Goal: Information Seeking & Learning: Learn about a topic

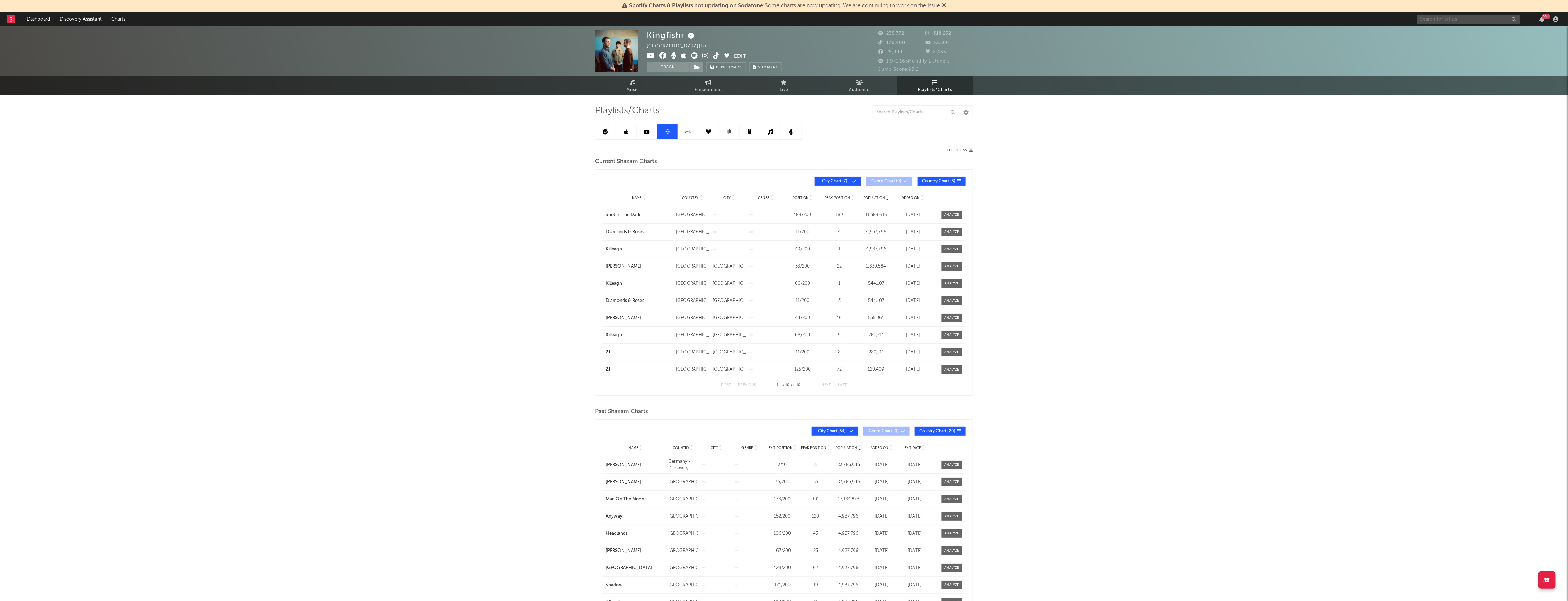
click at [1445, 21] on input "text" at bounding box center [1468, 20] width 103 height 9
type input "porch lig"
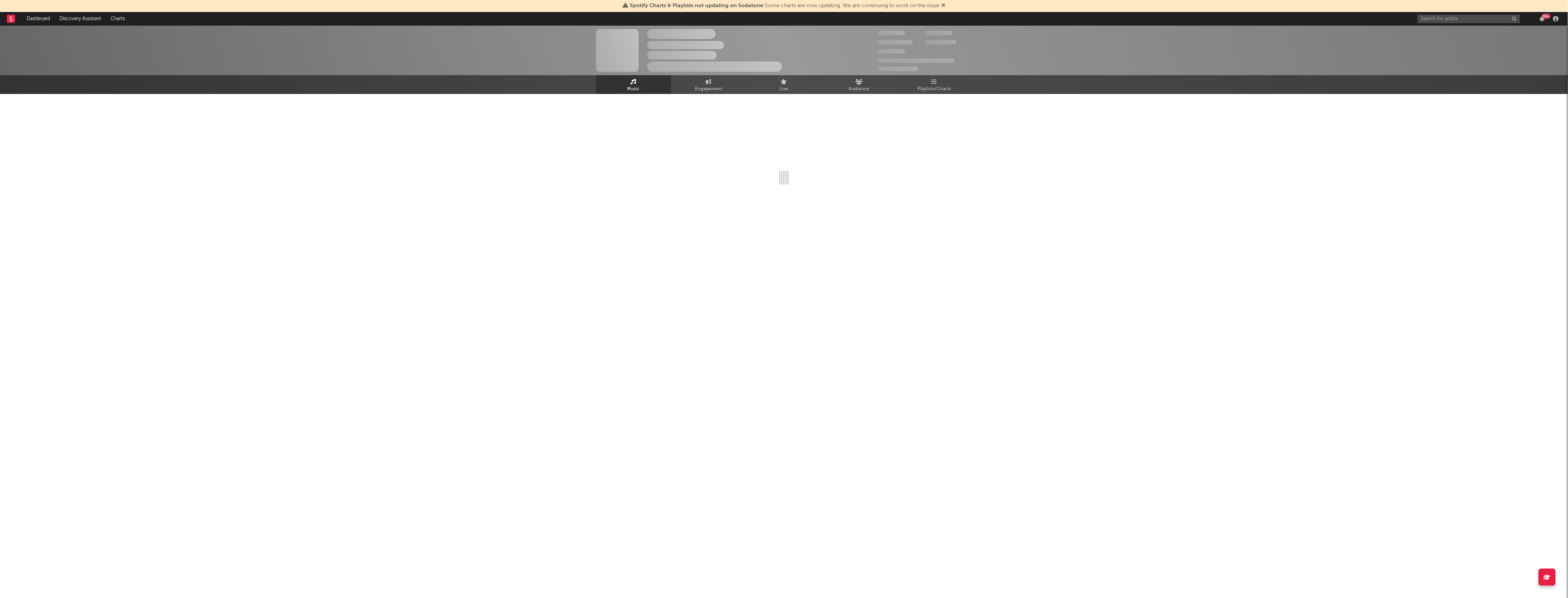
select select "6m"
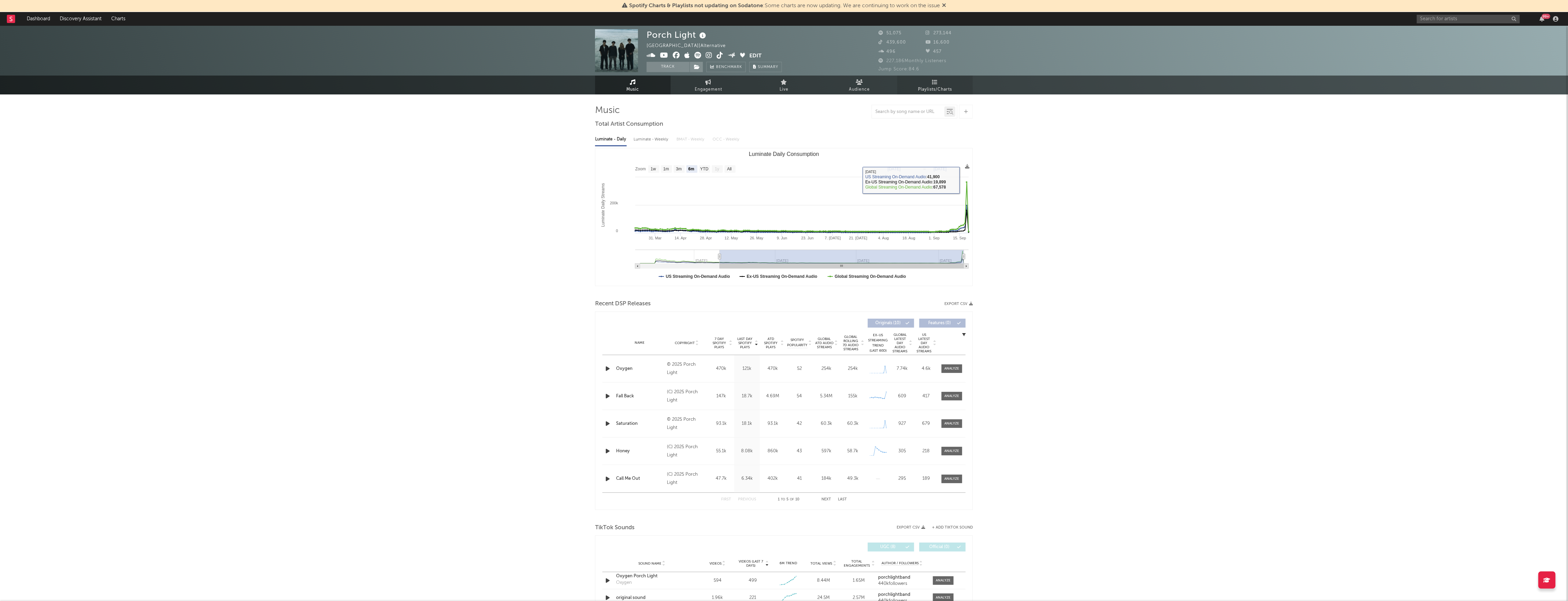
click at [944, 88] on span "Playlists/Charts" at bounding box center [935, 89] width 34 height 8
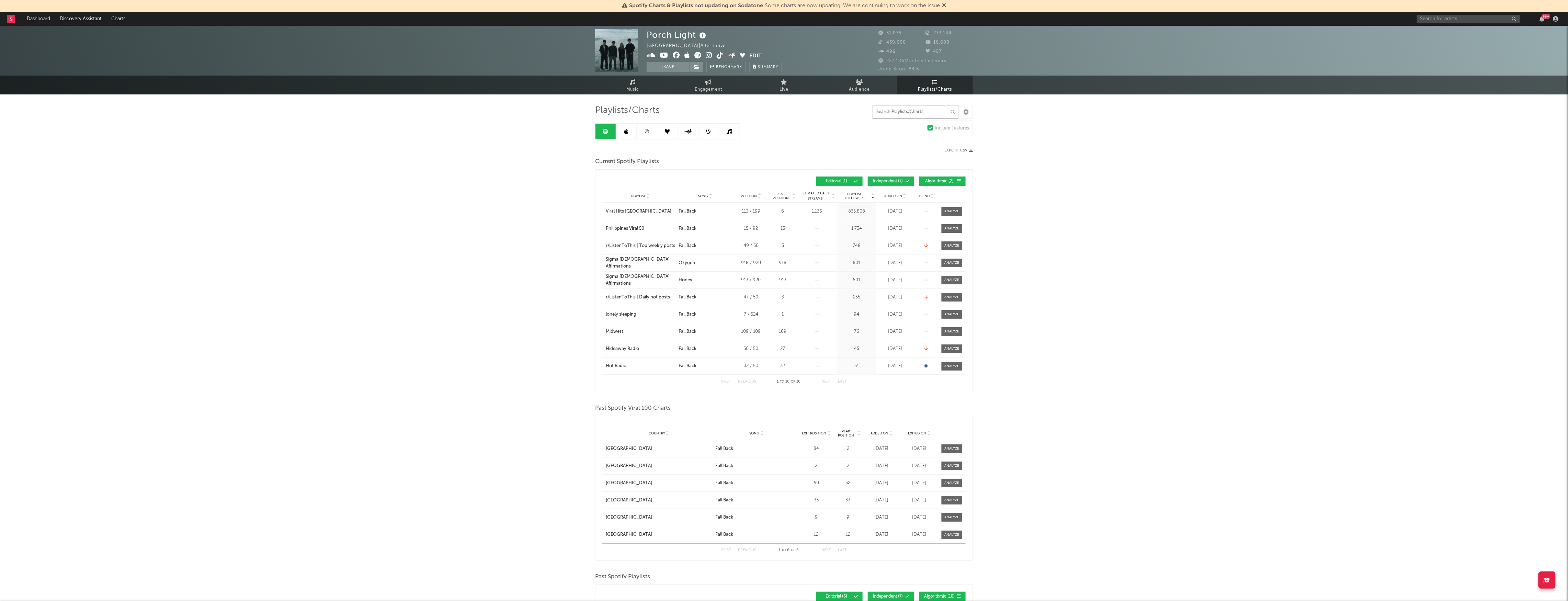
click at [889, 115] on input "text" at bounding box center [915, 112] width 86 height 13
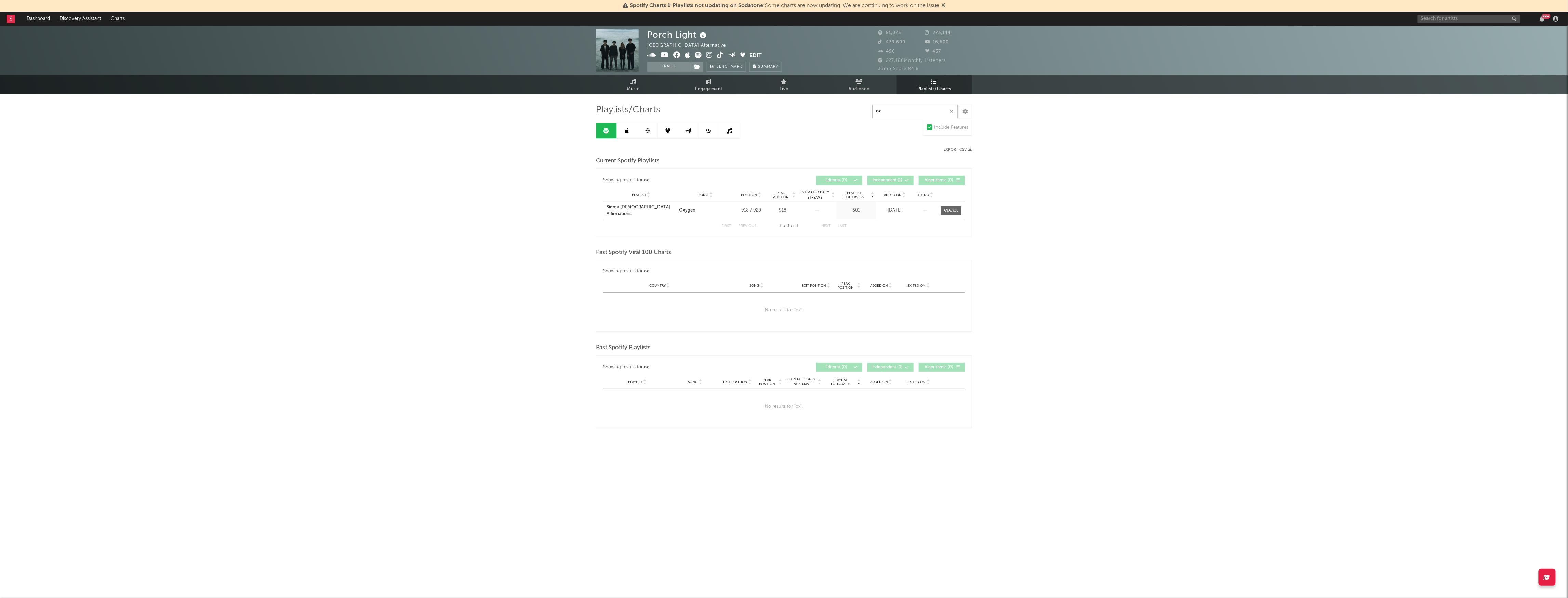
type input "o"
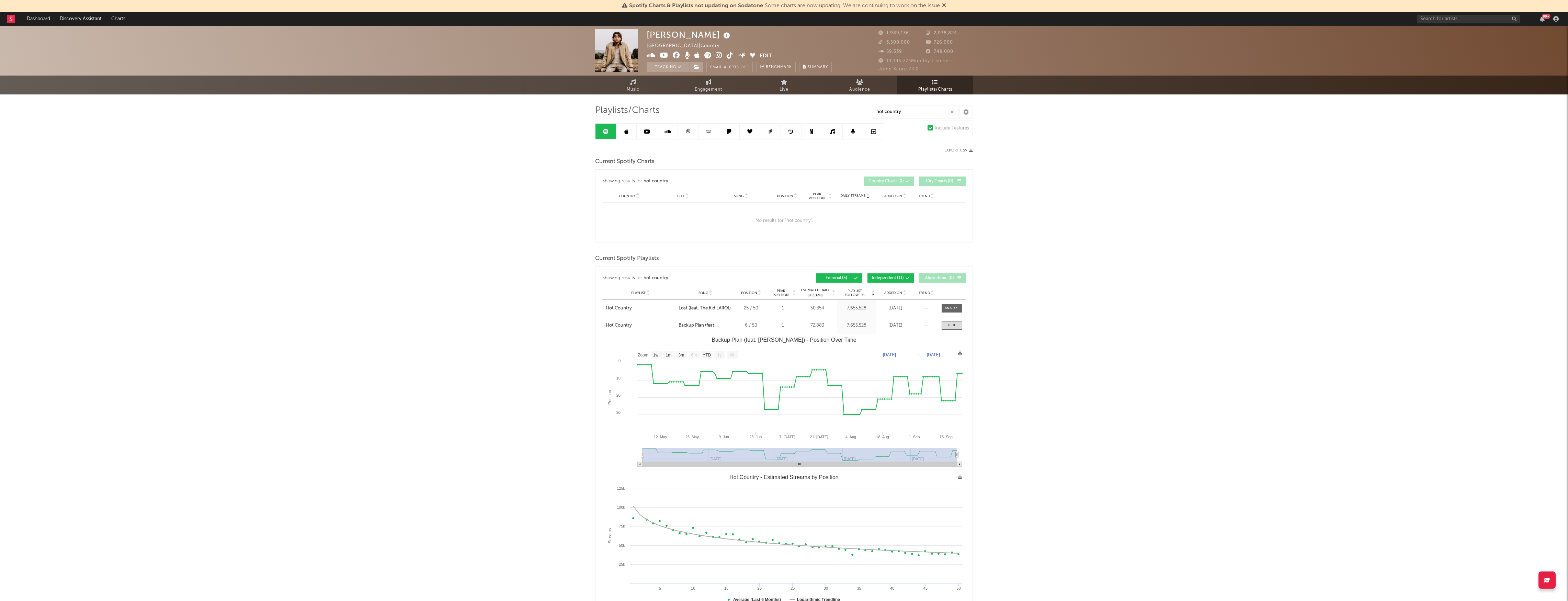
select select "1w"
click at [806, 130] on link at bounding box center [812, 131] width 21 height 15
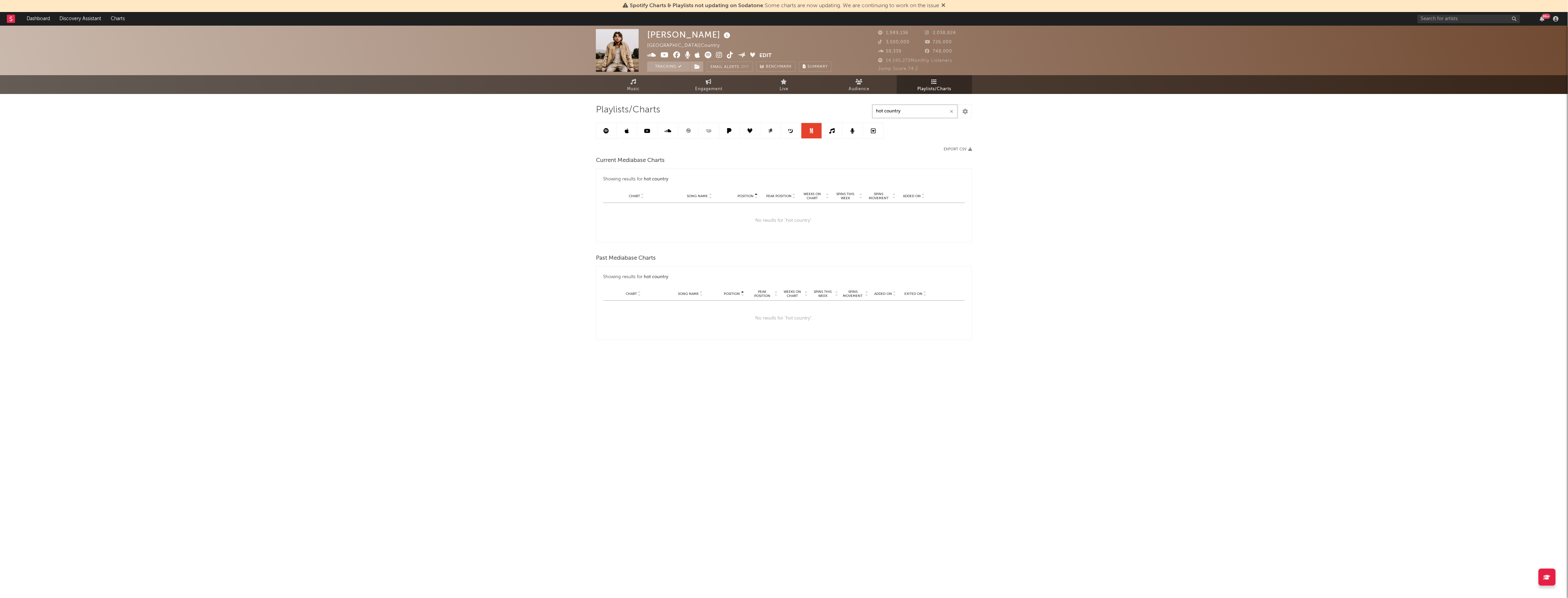
drag, startPoint x: 909, startPoint y: 115, endPoint x: 710, endPoint y: 115, distance: 199.0
click at [719, 115] on div "Playlists/Charts hot country Export CSV Current Mediabase Charts Showing result…" at bounding box center [784, 222] width 376 height 236
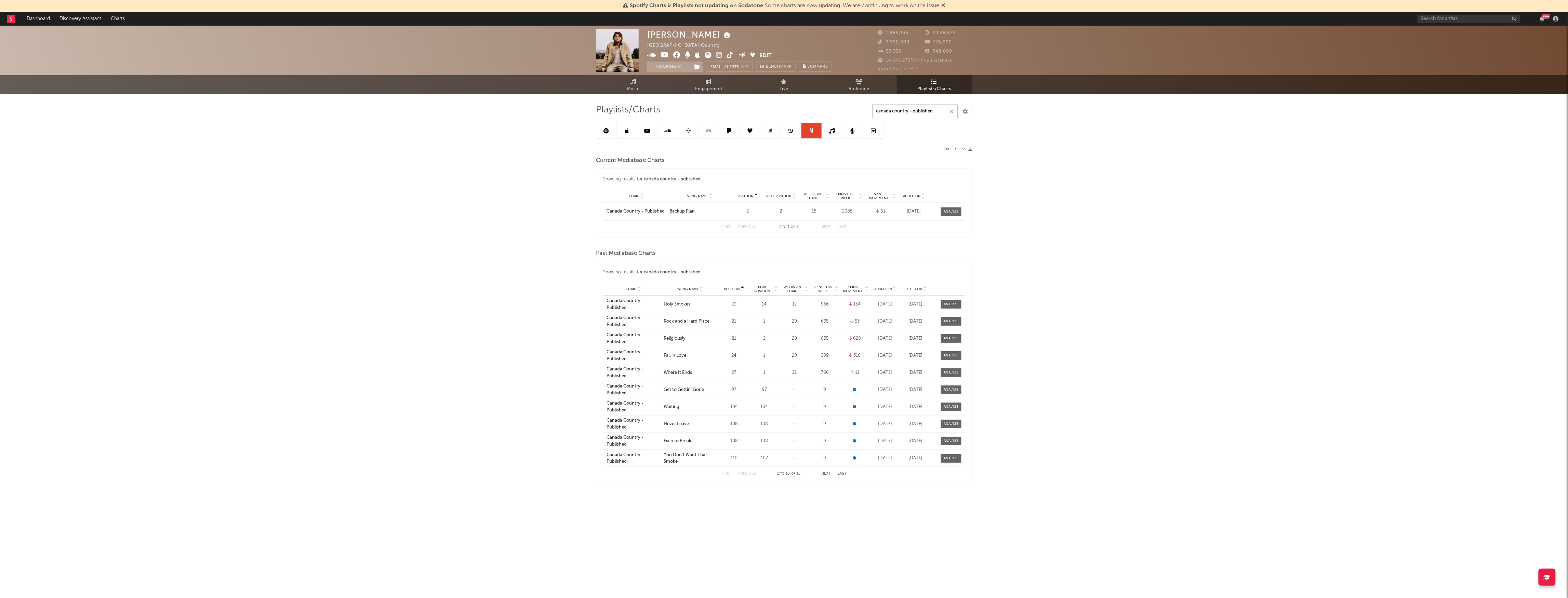
type input "canada country - published"
click at [761, 287] on span "Peak Position" at bounding box center [762, 288] width 23 height 8
click at [883, 288] on span "Added On" at bounding box center [883, 289] width 18 height 4
